Goal: Check status

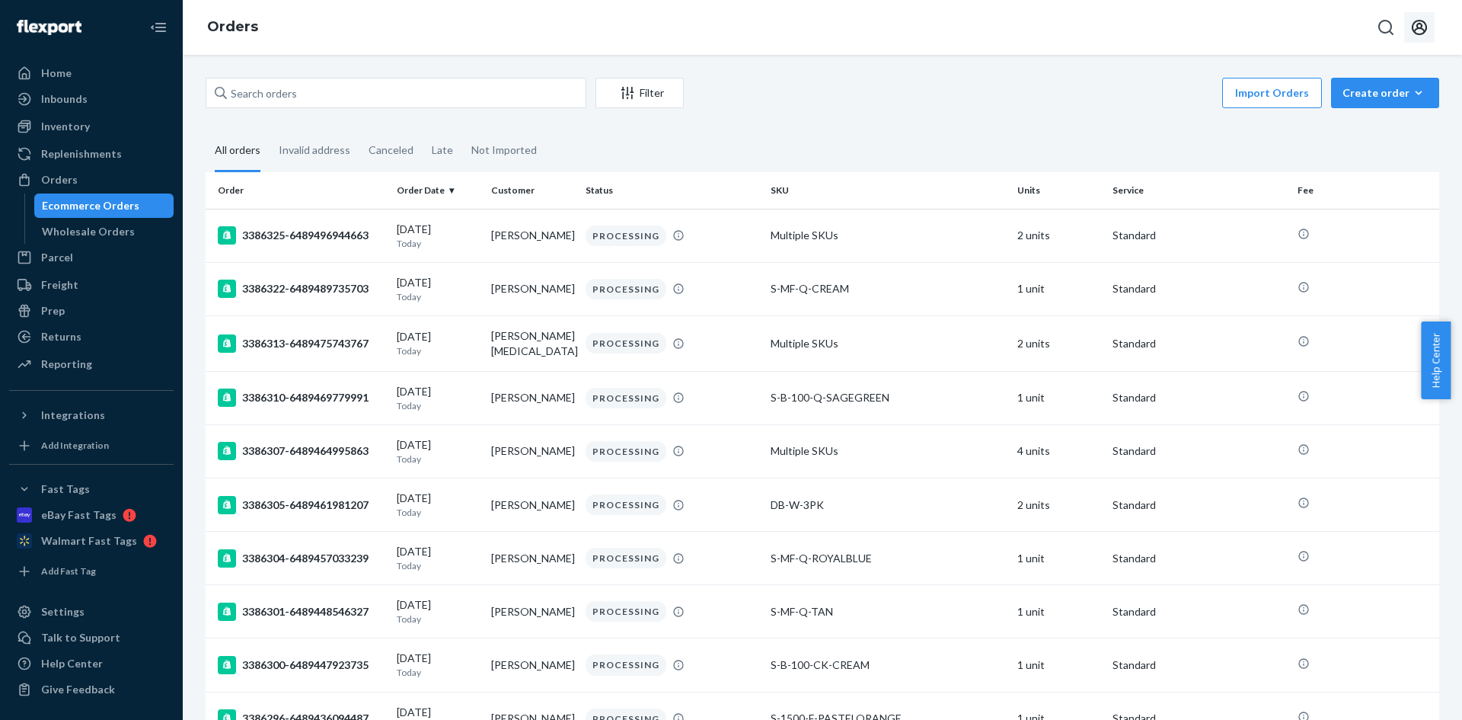
click at [1415, 27] on icon "Open account menu" at bounding box center [1419, 27] width 18 height 18
click at [355, 95] on input "text" at bounding box center [396, 93] width 381 height 30
paste input "CH3382293"
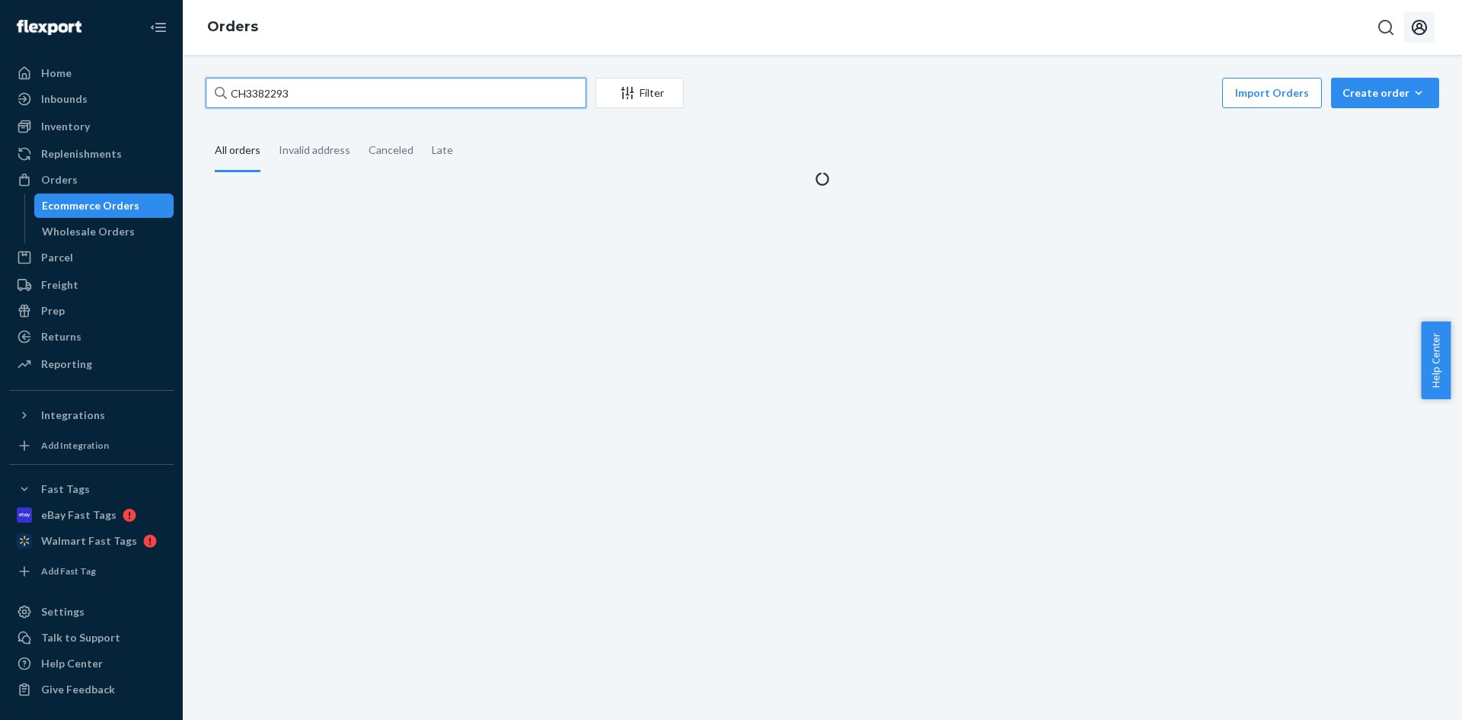
drag, startPoint x: 248, startPoint y: 94, endPoint x: 220, endPoint y: 96, distance: 28.3
click at [220, 96] on div "CH3382293" at bounding box center [396, 93] width 381 height 30
click at [287, 94] on input "3382293" at bounding box center [396, 93] width 381 height 30
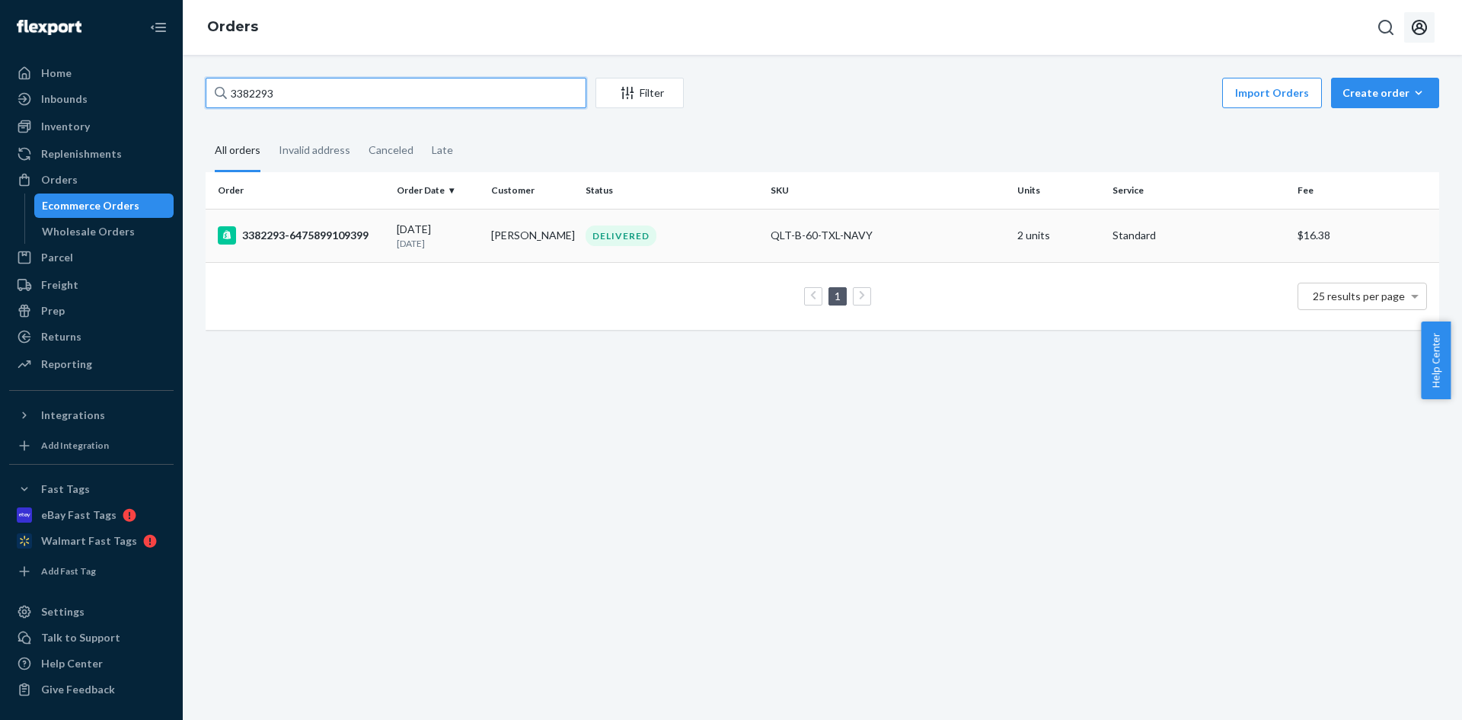
type input "3382293"
click at [454, 237] on p "[DATE]" at bounding box center [438, 243] width 82 height 13
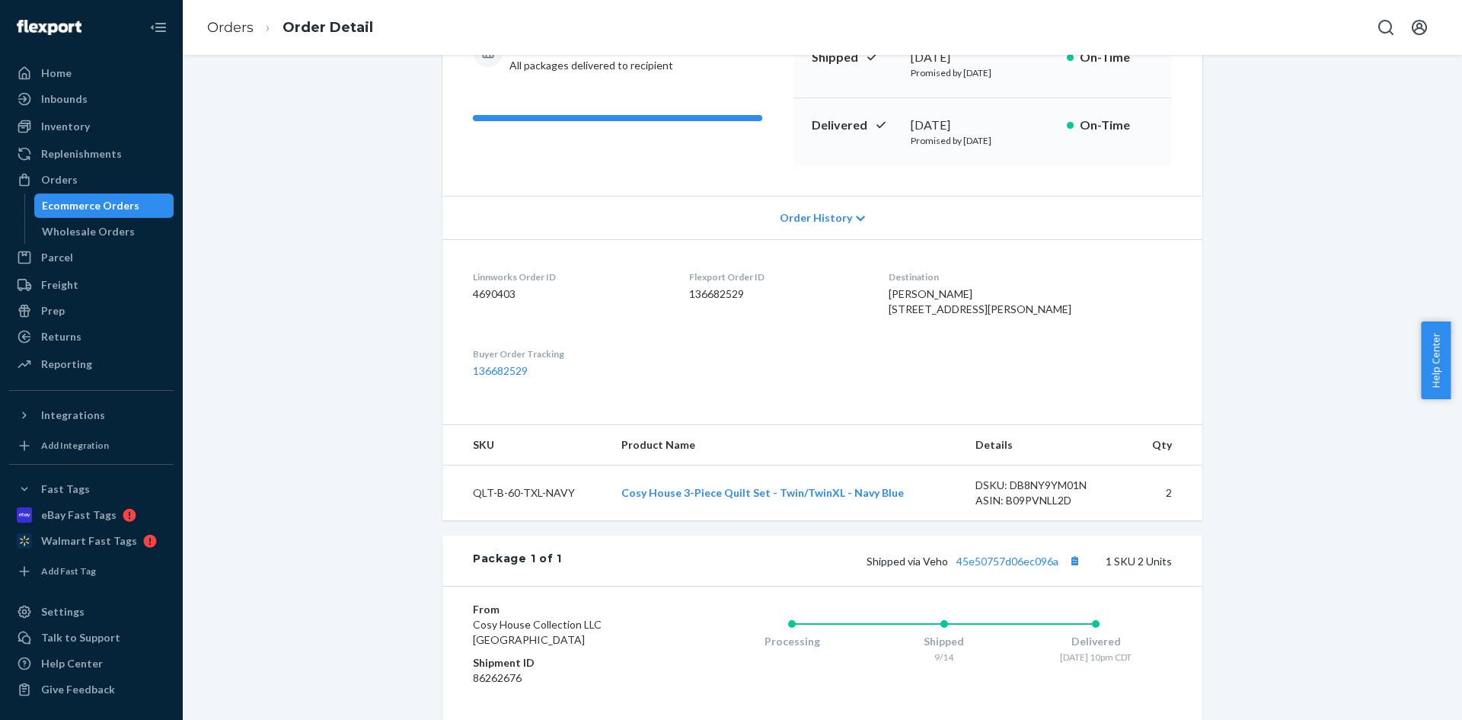
scroll to position [376, 0]
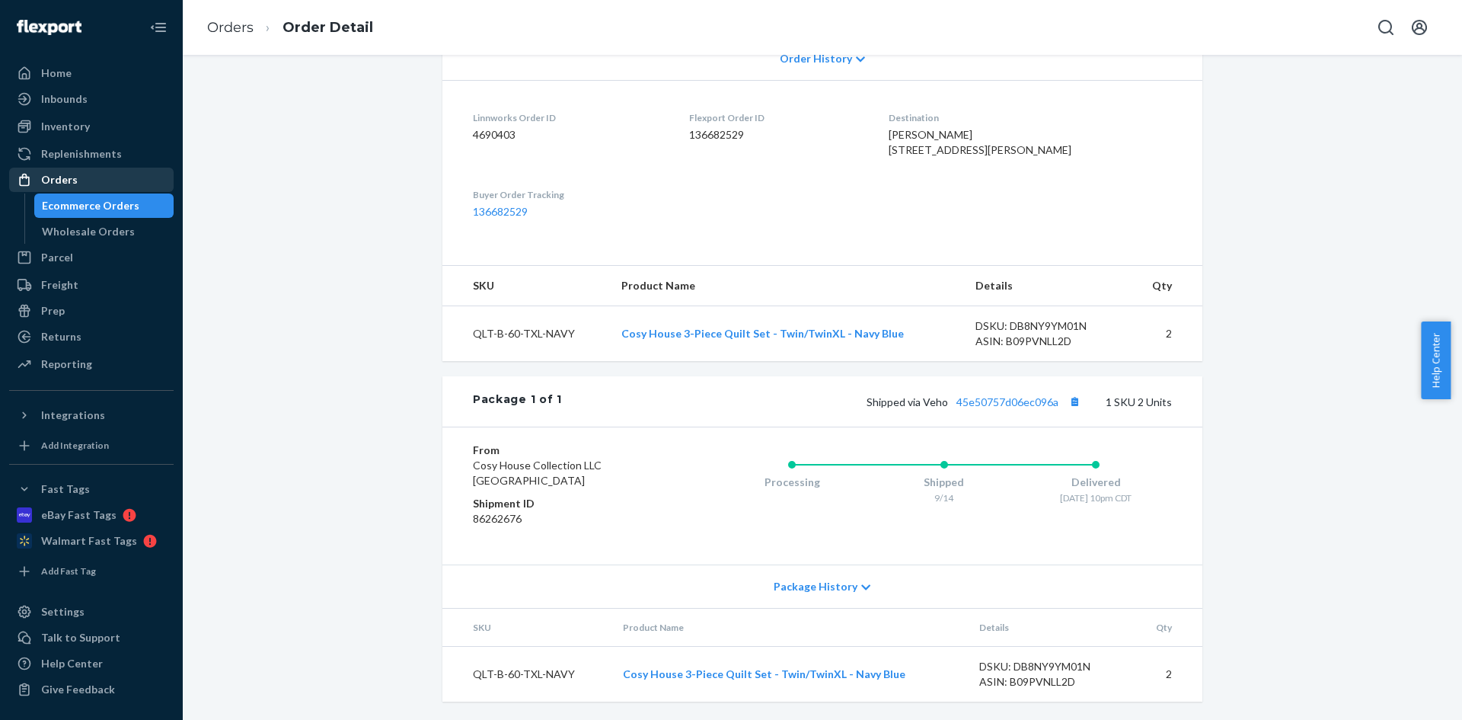
click at [83, 179] on div "Orders" at bounding box center [91, 179] width 161 height 21
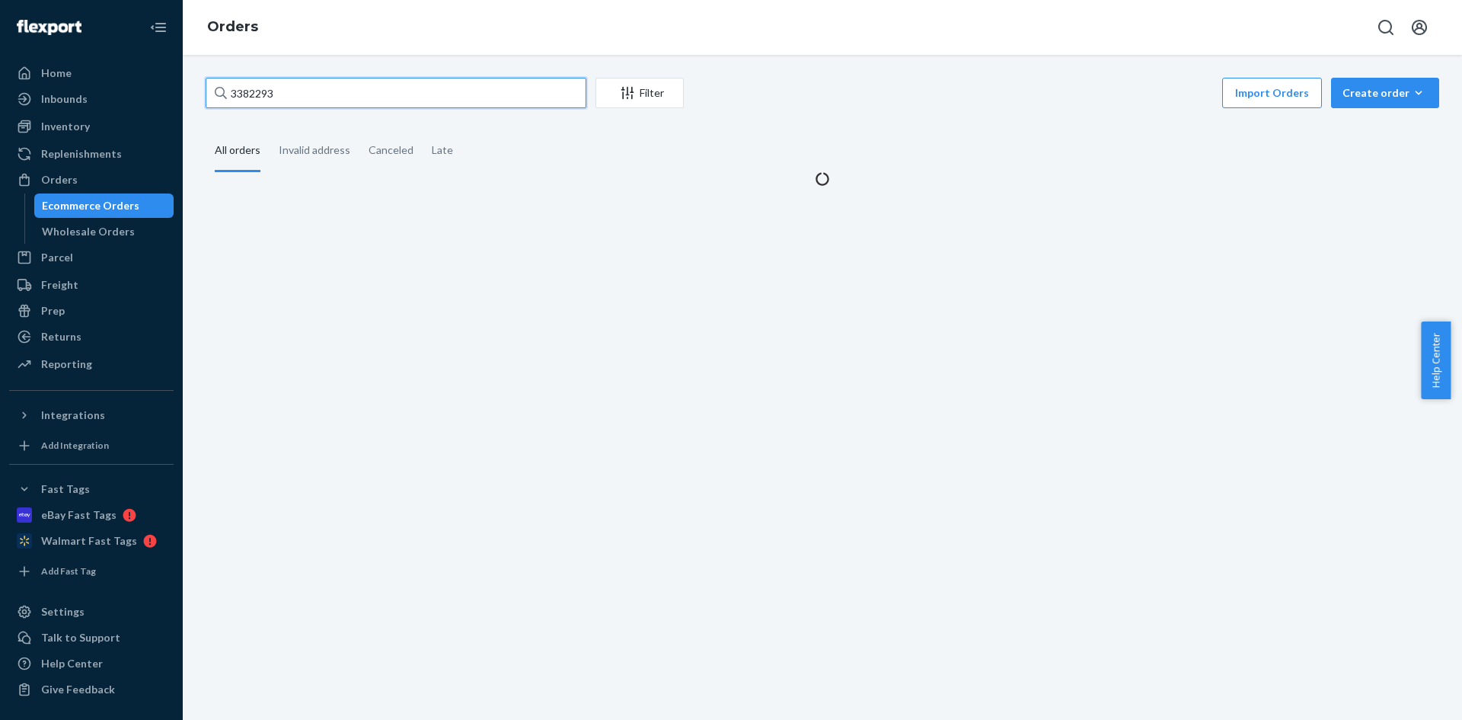
drag, startPoint x: 308, startPoint y: 98, endPoint x: 202, endPoint y: 101, distance: 105.9
click at [188, 101] on div "3382293 Filter Import Orders Create order Ecommerce order Removal order All ord…" at bounding box center [822, 387] width 1279 height 665
paste input "CH3383897"
drag, startPoint x: 247, startPoint y: 90, endPoint x: 200, endPoint y: 89, distance: 47.2
click at [200, 90] on div "CH3383897 Filter Import Orders Create order Ecommerce order Removal order All o…" at bounding box center [822, 132] width 1257 height 109
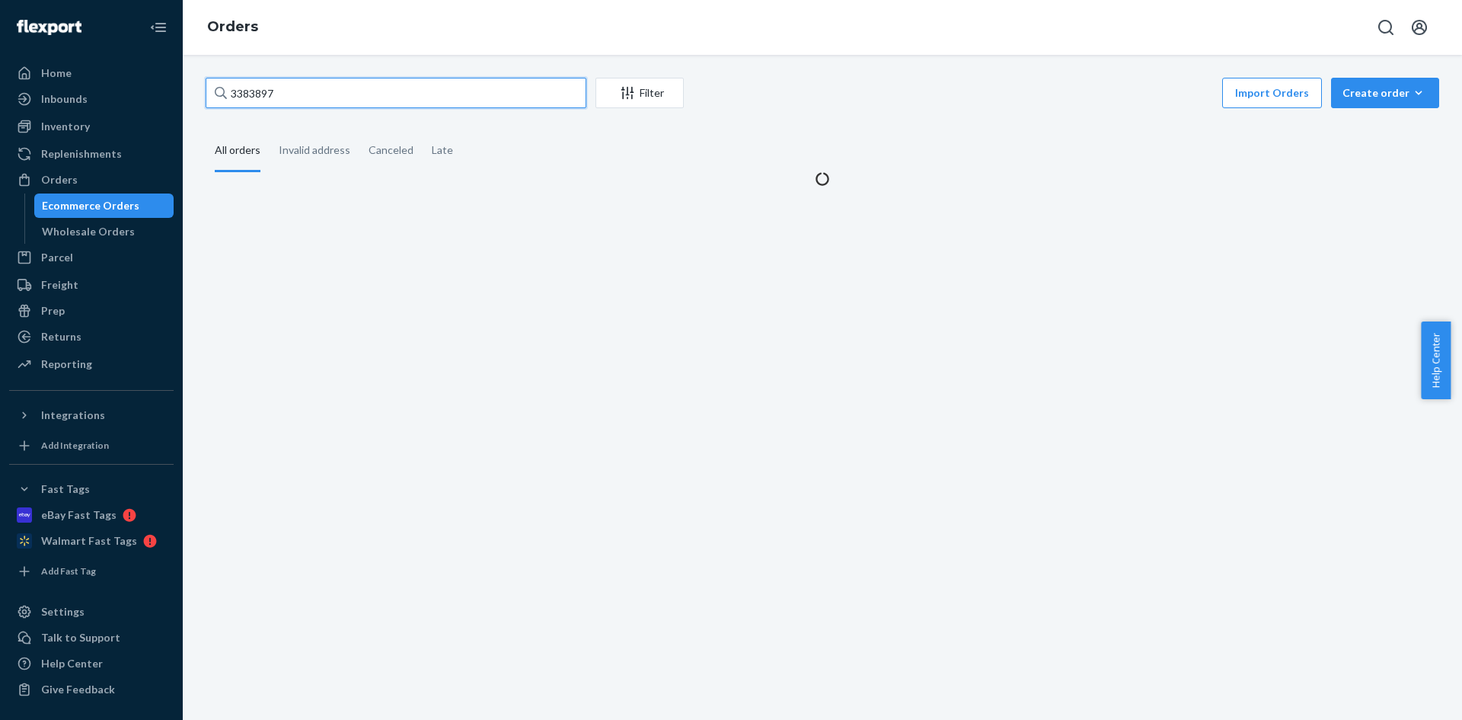
click at [283, 104] on input "3383897" at bounding box center [396, 93] width 381 height 30
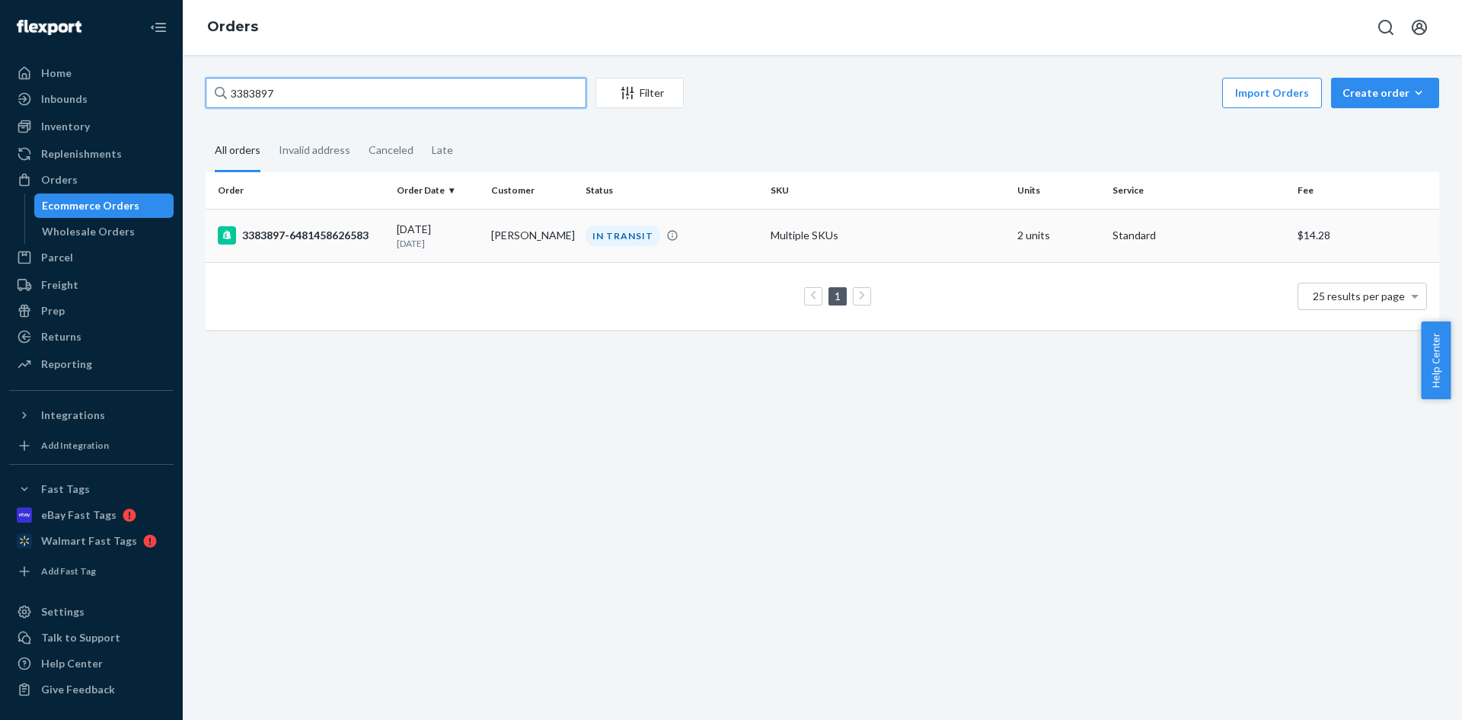
type input "3383897"
click at [445, 237] on p "[DATE]" at bounding box center [438, 243] width 82 height 13
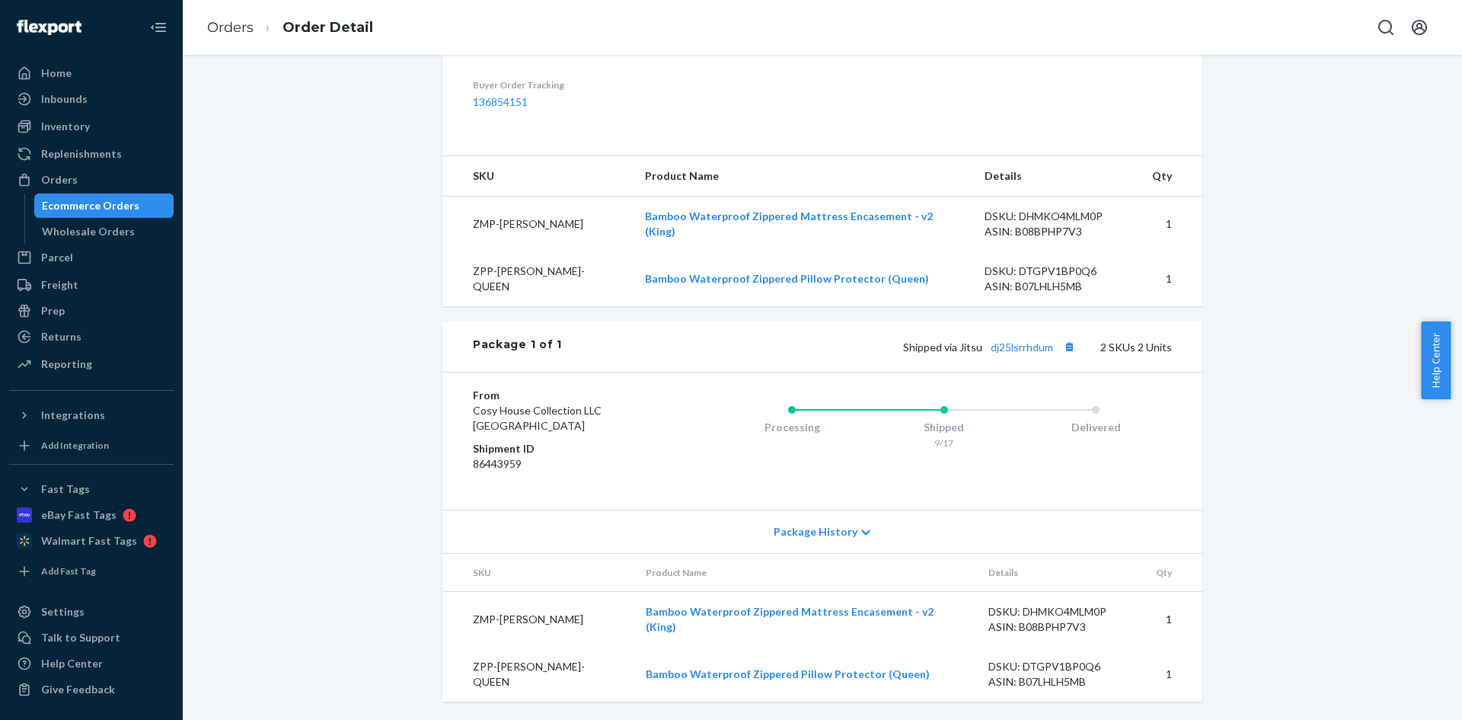
scroll to position [486, 0]
